Goal: Find specific page/section: Find specific page/section

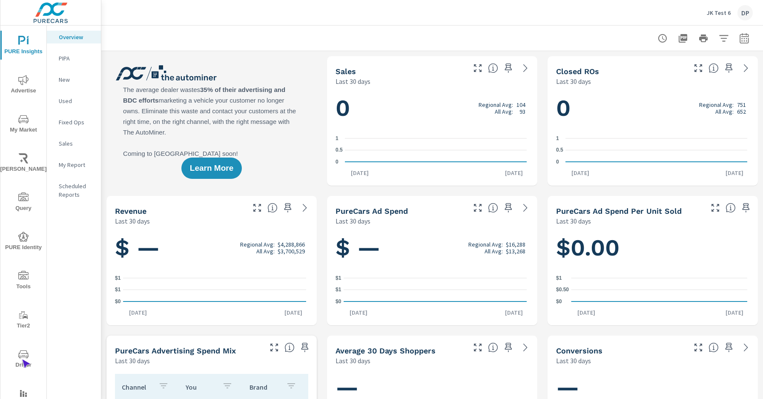
click at [22, 360] on span "Driver" at bounding box center [23, 359] width 41 height 21
